Goal: Navigation & Orientation: Find specific page/section

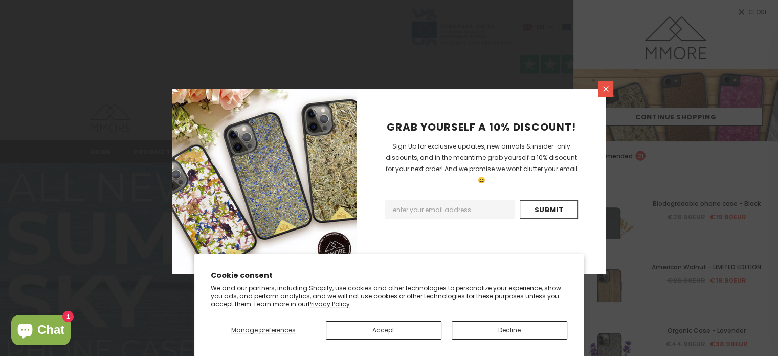
click at [600, 88] on link at bounding box center [605, 88] width 15 height 15
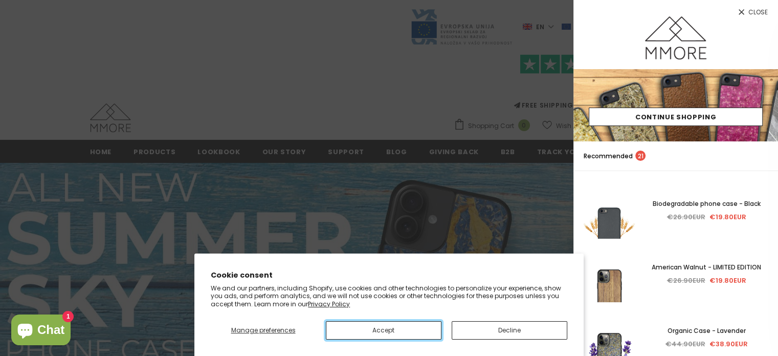
click at [349, 328] on button "Accept" at bounding box center [384, 330] width 116 height 18
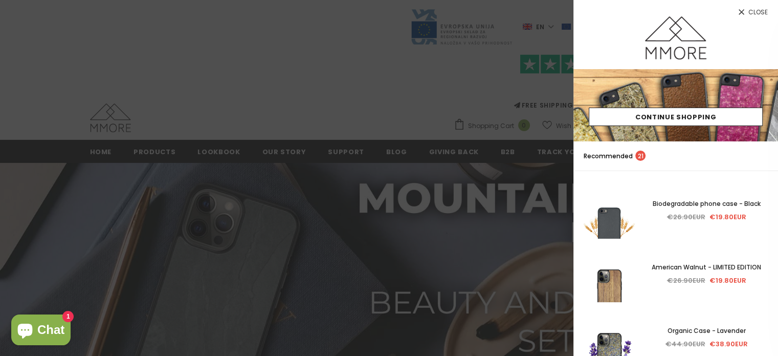
click at [757, 9] on span "Close" at bounding box center [758, 12] width 19 height 6
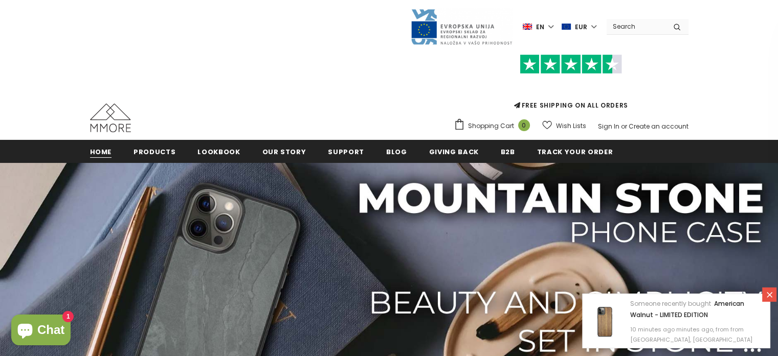
click at [109, 150] on span "Home" at bounding box center [101, 152] width 22 height 10
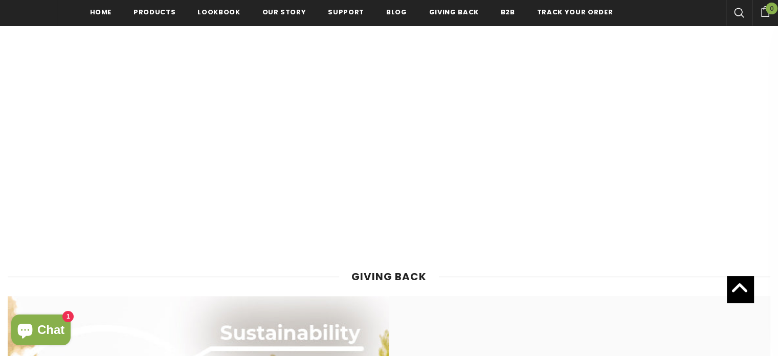
scroll to position [4097, 0]
click at [268, 8] on span "Our Story" at bounding box center [285, 12] width 44 height 10
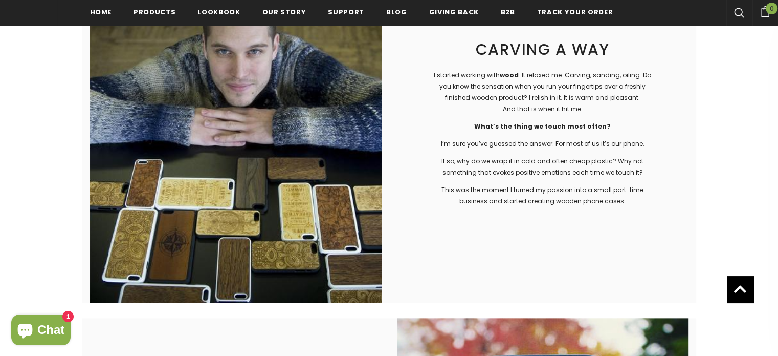
scroll to position [1062, 0]
